Goal: Task Accomplishment & Management: Manage account settings

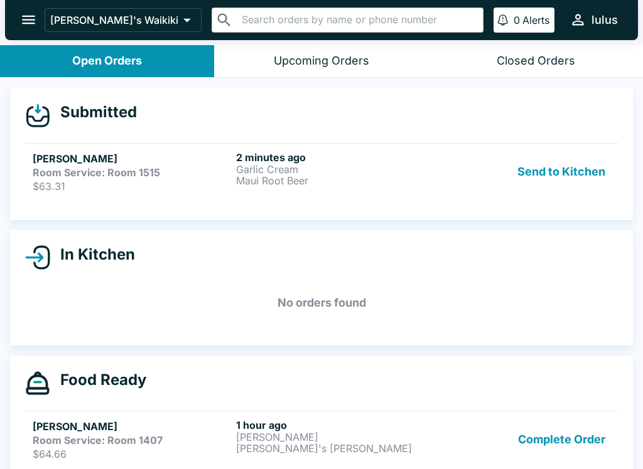
click at [109, 186] on p "$63.31" at bounding box center [132, 186] width 198 height 13
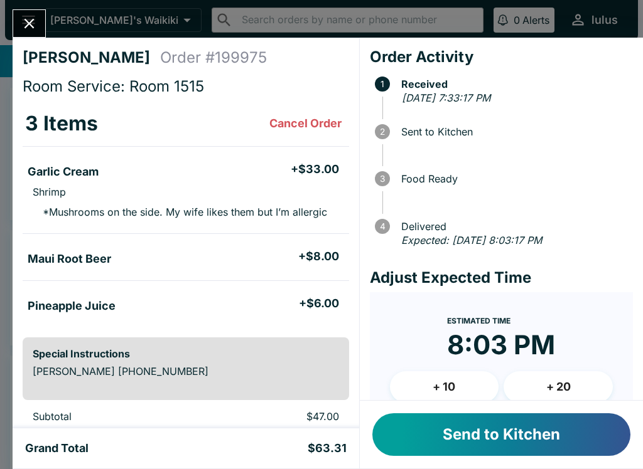
click at [439, 441] on button "Send to Kitchen" at bounding box center [501, 435] width 258 height 43
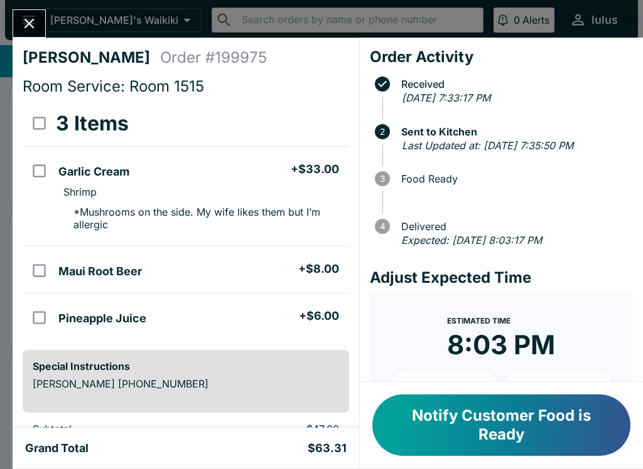
click at [31, 14] on button "Close" at bounding box center [29, 23] width 32 height 27
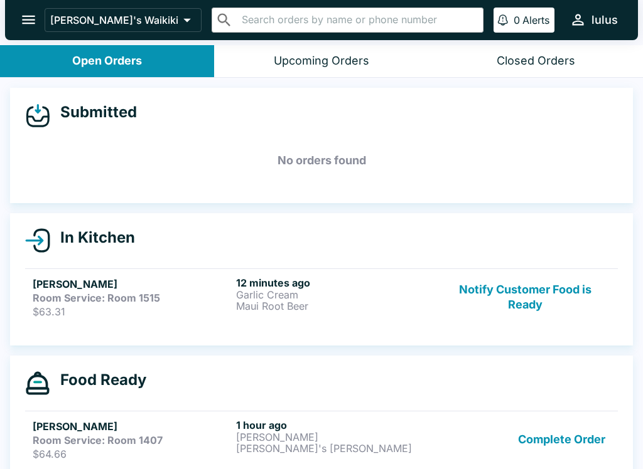
click at [78, 282] on h5 "[PERSON_NAME]" at bounding box center [132, 284] width 198 height 15
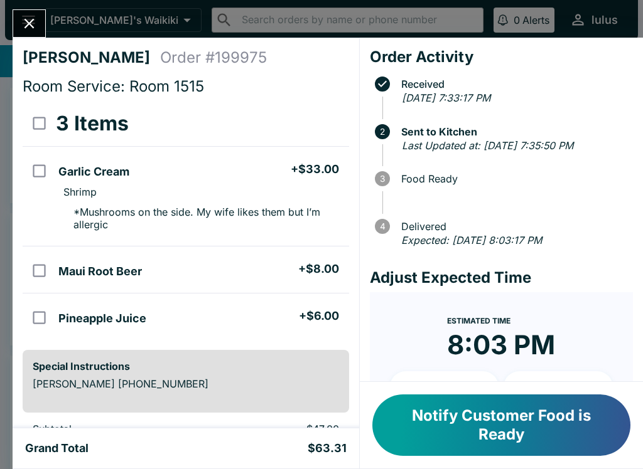
click at [19, 4] on div "[PERSON_NAME] Order # 199975 Room Service: Room 1515 3 Items Garlic Cream + $33…" at bounding box center [321, 234] width 643 height 469
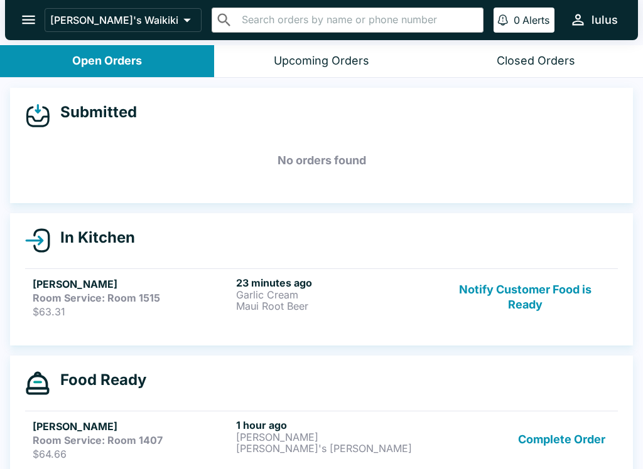
click at [52, 276] on link "[PERSON_NAME] Room Service: Room 1515 $63.31 23 minutes ago Garlic Cream Maui R…" at bounding box center [321, 297] width 593 height 57
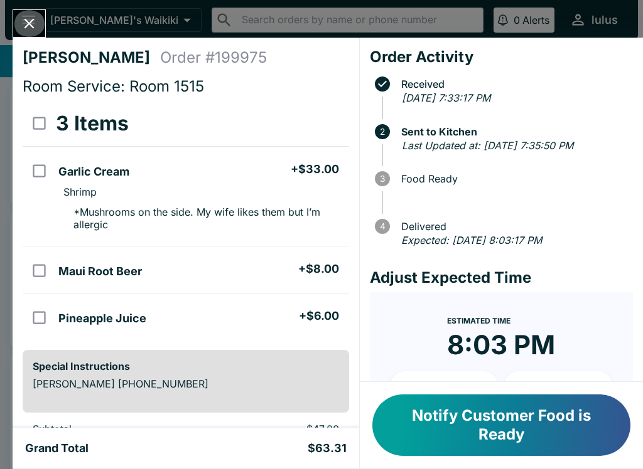
click at [21, 35] on button "Close" at bounding box center [29, 23] width 32 height 27
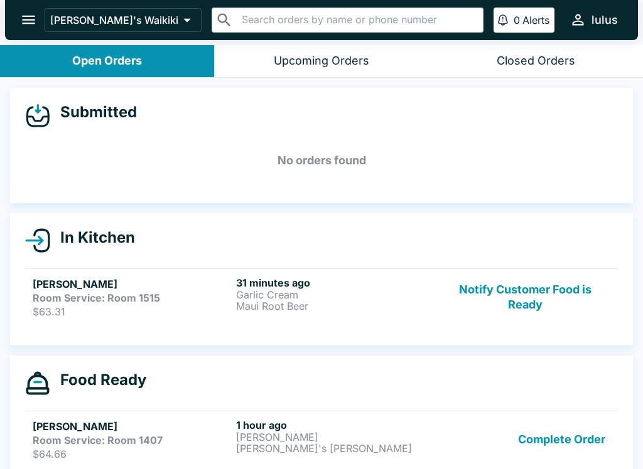
click at [193, 438] on div "Room Service: Room 1407" at bounding box center [132, 440] width 198 height 13
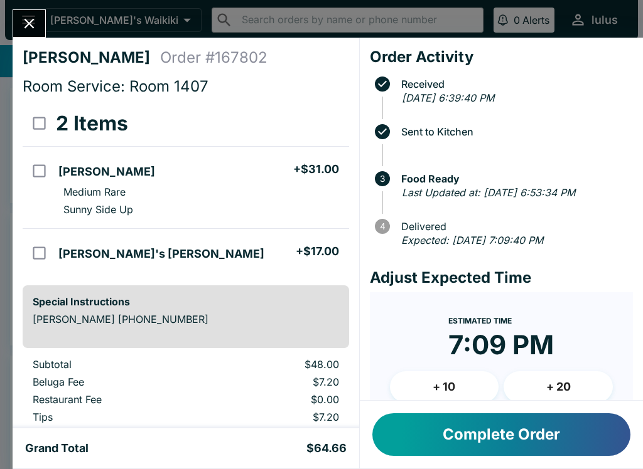
click at [494, 434] on button "Complete Order" at bounding box center [501, 435] width 258 height 43
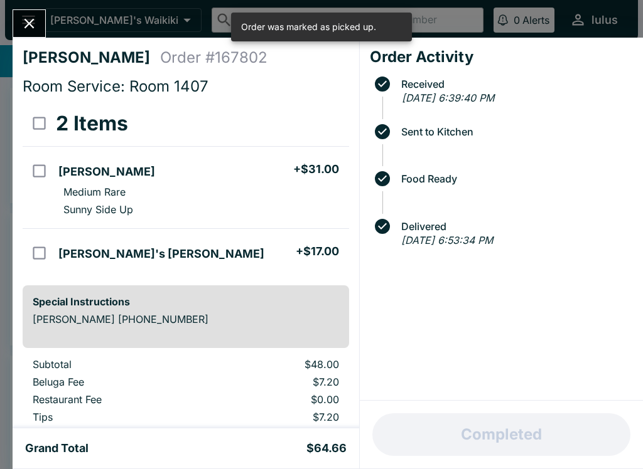
click at [29, 27] on icon "Close" at bounding box center [29, 23] width 17 height 17
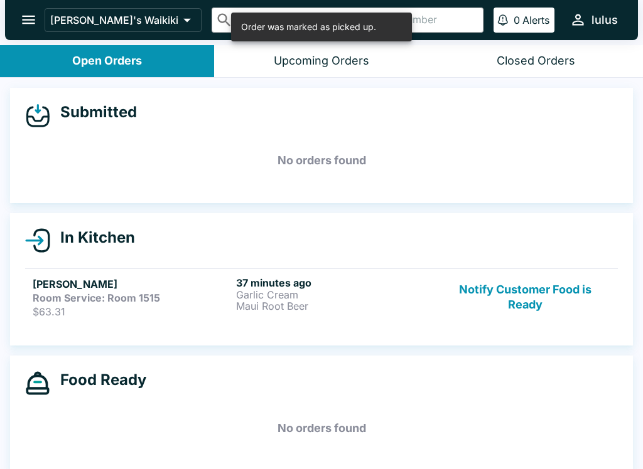
click at [144, 296] on strong "Room Service: Room 1515" at bounding box center [96, 298] width 127 height 13
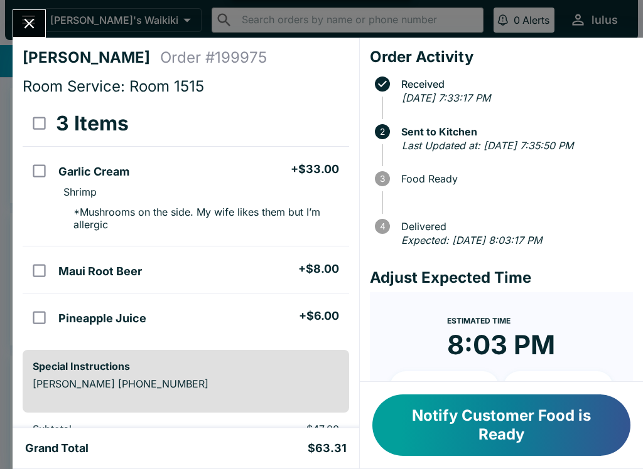
click at [515, 422] on button "Notify Customer Food is Ready" at bounding box center [501, 426] width 258 height 62
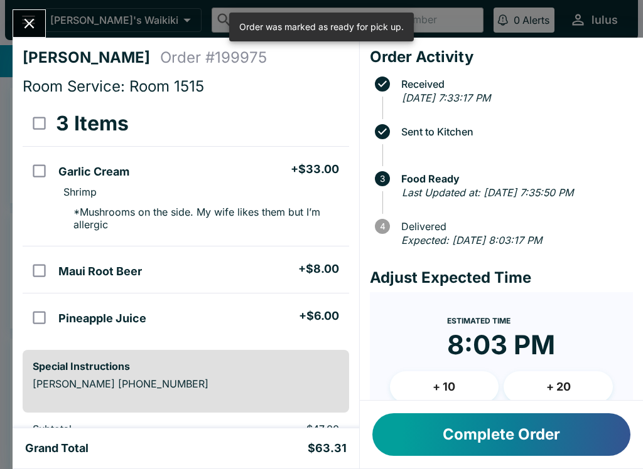
click at [501, 431] on button "Complete Order" at bounding box center [501, 435] width 258 height 43
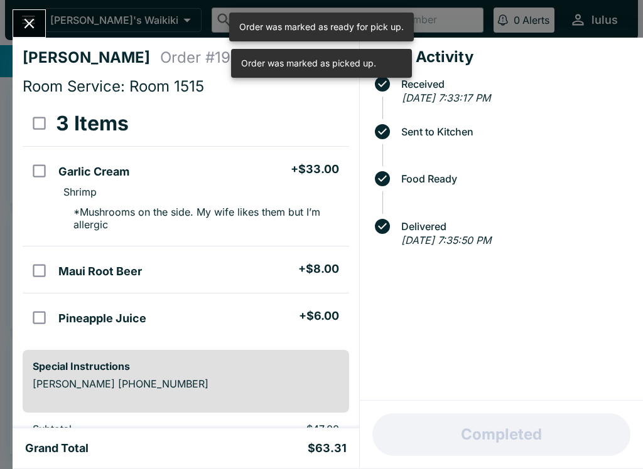
click at [31, 18] on icon "Close" at bounding box center [29, 23] width 17 height 17
